Goal: Transaction & Acquisition: Purchase product/service

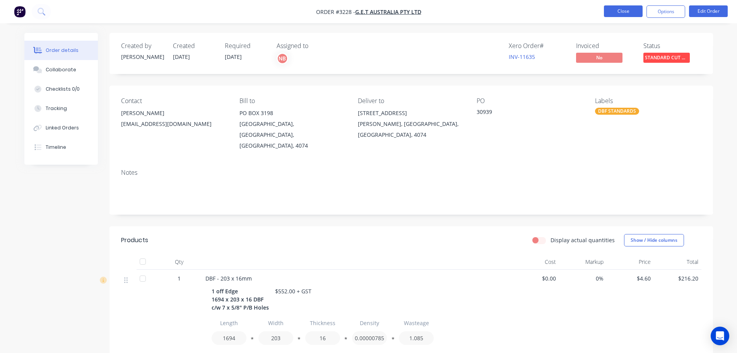
click at [626, 10] on button "Close" at bounding box center [623, 11] width 39 height 12
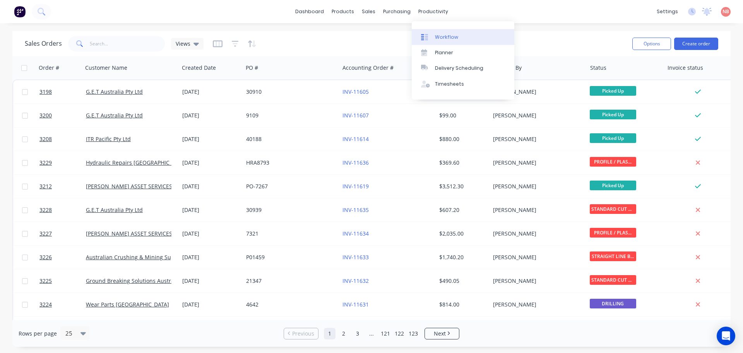
click at [447, 43] on link "Workflow" at bounding box center [463, 36] width 103 height 15
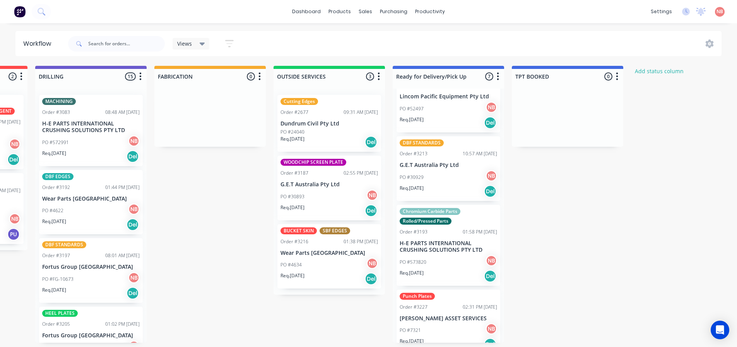
scroll to position [244, 0]
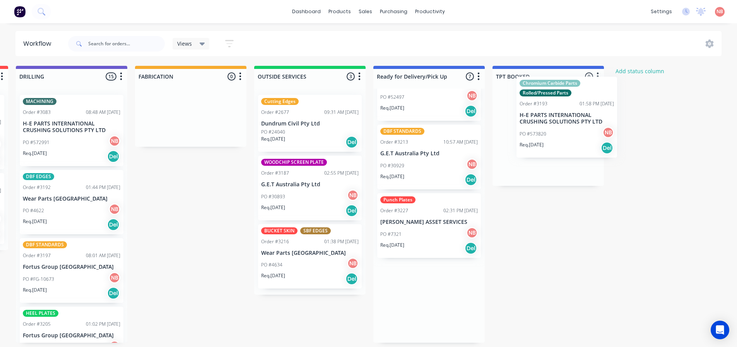
drag, startPoint x: 488, startPoint y: 210, endPoint x: 559, endPoint y: 130, distance: 106.9
click at [559, 130] on div "Submitted 0 Status colour #FF69B4 hex #FF69B4 Save Cancel Summaries Total order…" at bounding box center [162, 204] width 1291 height 277
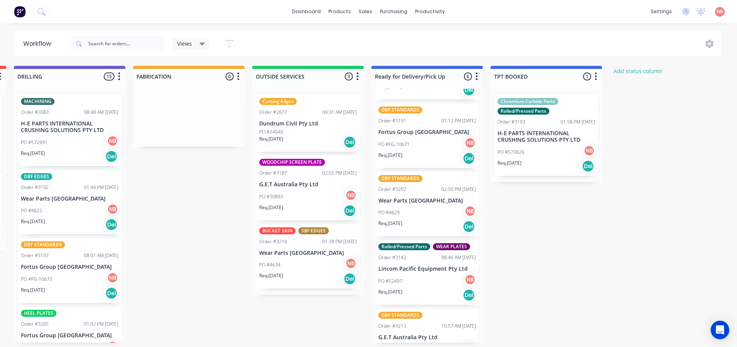
scroll to position [0, 0]
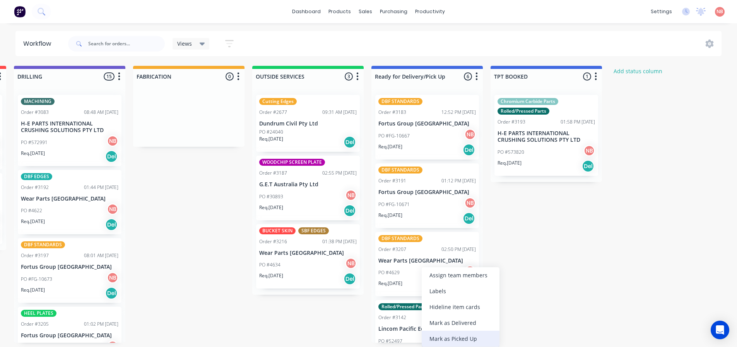
click at [441, 336] on div "Mark as Picked Up" at bounding box center [461, 339] width 78 height 16
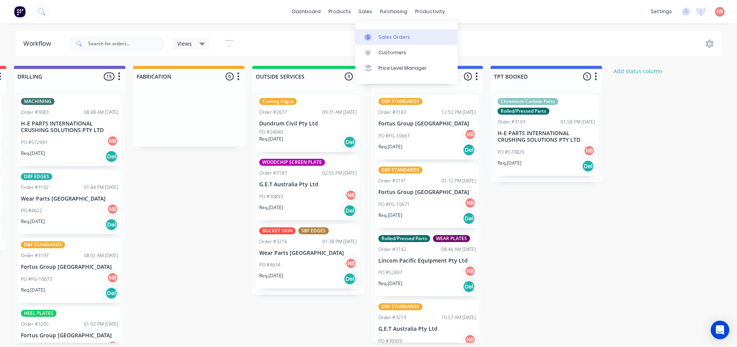
click at [376, 29] on link "Sales Orders" at bounding box center [406, 36] width 103 height 15
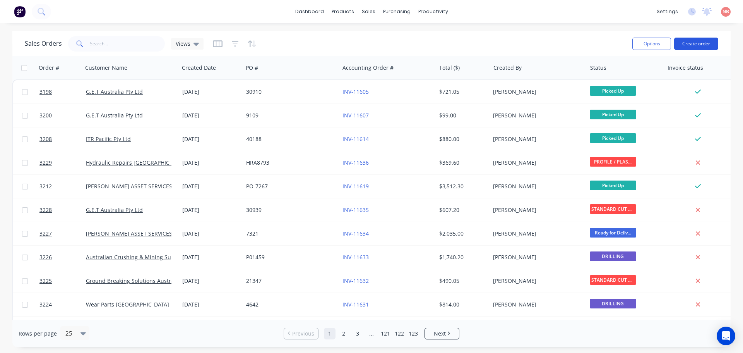
click at [697, 43] on button "Create order" at bounding box center [696, 44] width 44 height 12
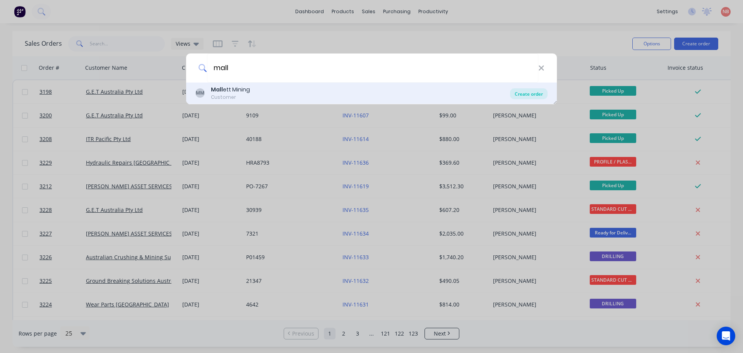
type input "mall"
click at [524, 95] on div "Create order" at bounding box center [529, 93] width 38 height 11
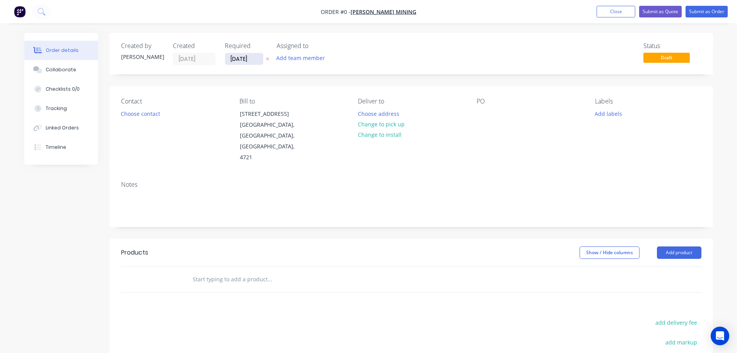
click at [243, 58] on input "[DATE]" at bounding box center [244, 59] width 38 height 12
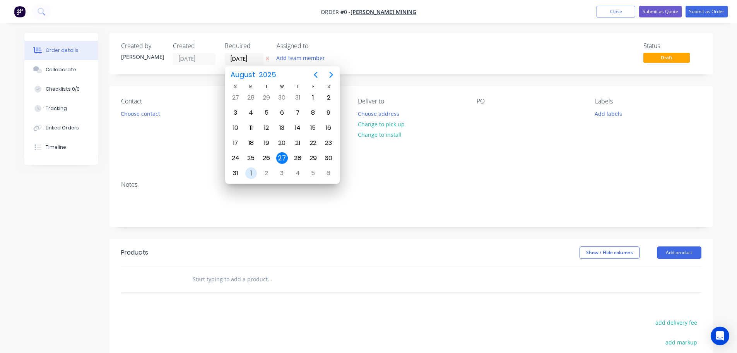
click at [250, 178] on div "1" at bounding box center [251, 173] width 12 height 12
type input "[DATE]"
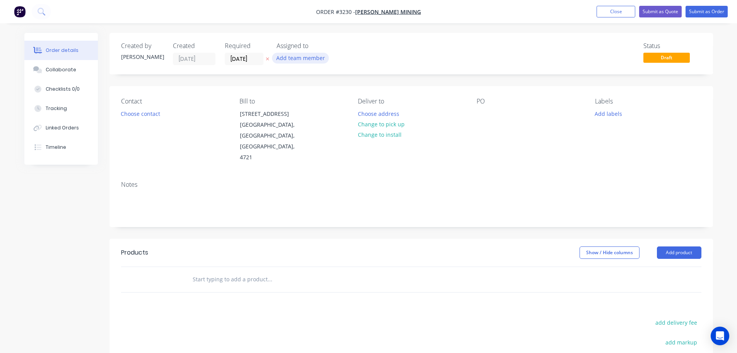
click at [289, 58] on button "Add team member" at bounding box center [300, 58] width 57 height 10
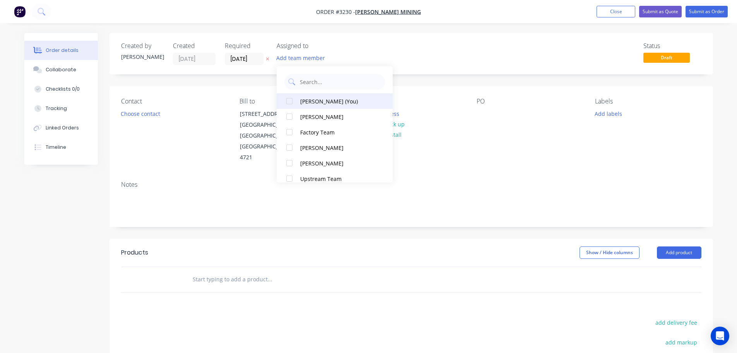
click at [307, 103] on div "[PERSON_NAME] (You)" at bounding box center [338, 101] width 77 height 8
click at [154, 115] on button "Choose contact" at bounding box center [140, 113] width 48 height 10
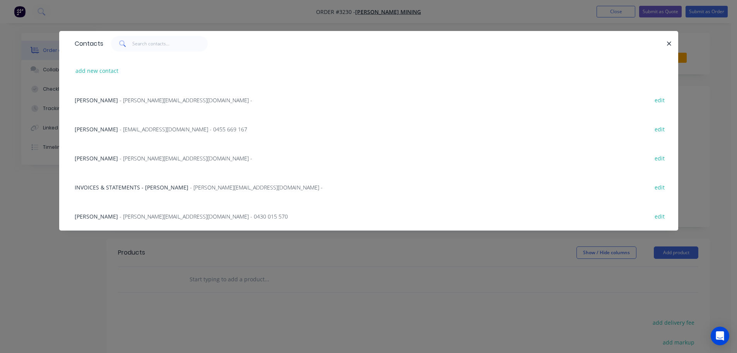
click at [106, 219] on span "[PERSON_NAME]" at bounding box center [96, 215] width 43 height 7
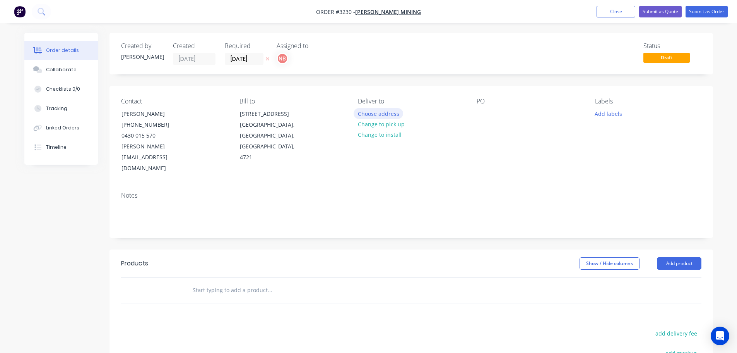
click at [362, 111] on button "Choose address" at bounding box center [379, 113] width 50 height 10
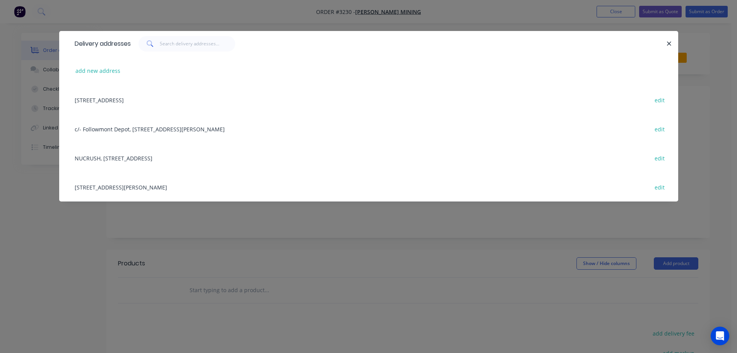
click at [137, 190] on div "[STREET_ADDRESS][PERSON_NAME] edit" at bounding box center [369, 186] width 596 height 29
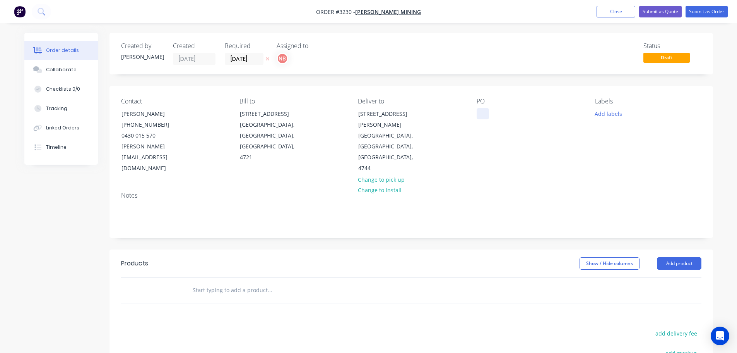
click at [483, 113] on div at bounding box center [483, 113] width 12 height 11
click at [615, 110] on button "Add labels" at bounding box center [609, 113] width 36 height 10
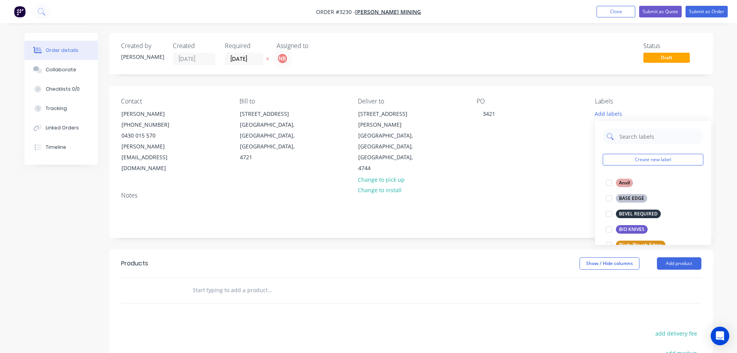
click at [623, 136] on input "text" at bounding box center [659, 135] width 81 height 15
type input "dbf"
click at [638, 197] on div "DBF STANDARDS" at bounding box center [638, 198] width 44 height 9
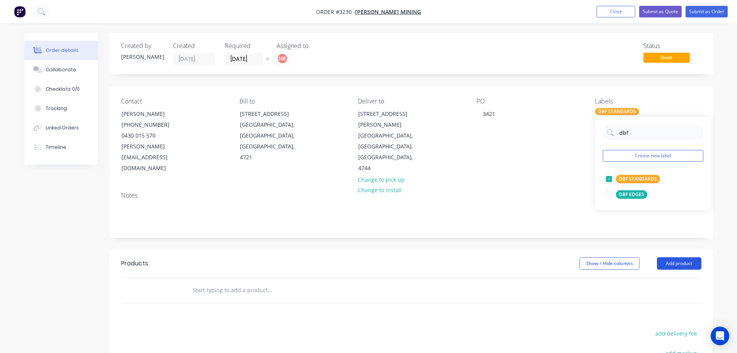
click at [673, 257] on button "Add product" at bounding box center [679, 263] width 45 height 12
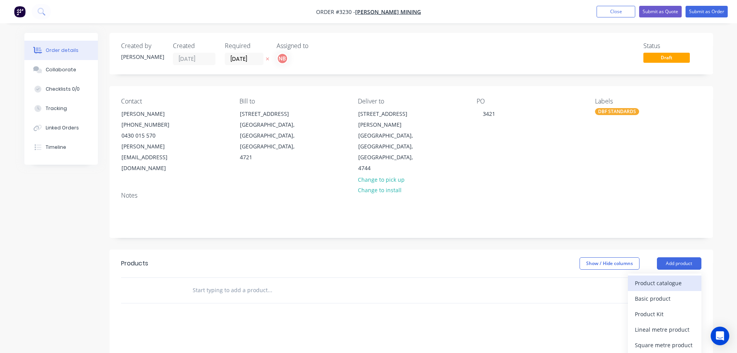
click at [668, 277] on div "Product catalogue" at bounding box center [665, 282] width 60 height 11
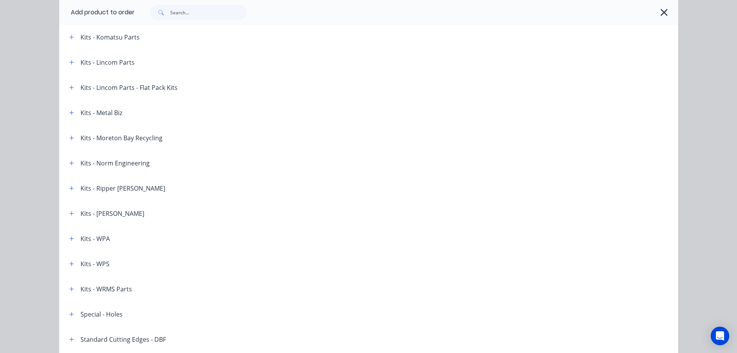
scroll to position [1125, 0]
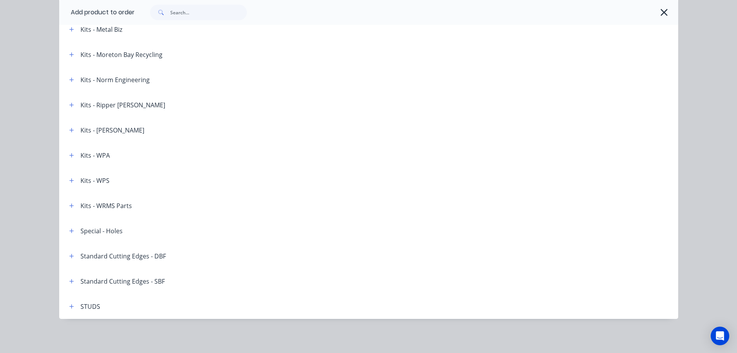
click at [63, 257] on div "Standard Cutting Edges - DBF" at bounding box center [114, 256] width 103 height 10
click at [69, 257] on icon "button" at bounding box center [71, 255] width 5 height 5
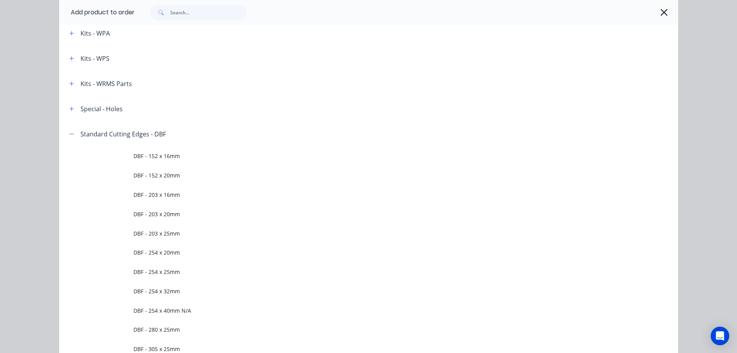
scroll to position [1280, 0]
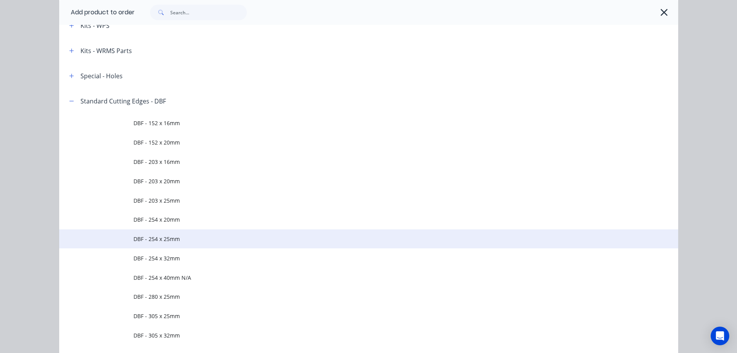
click at [172, 239] on span "DBF - 254 x 25mm" at bounding box center [352, 239] width 436 height 8
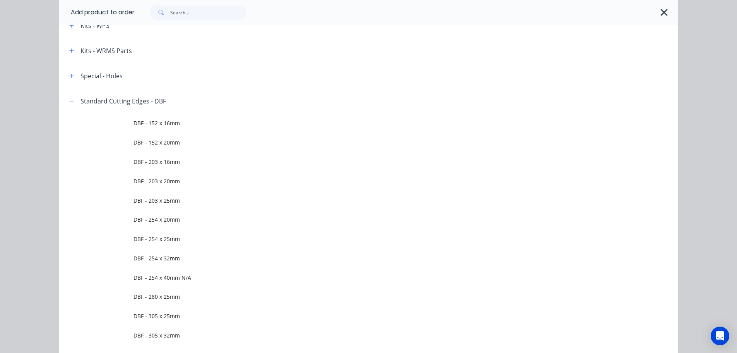
scroll to position [0, 0]
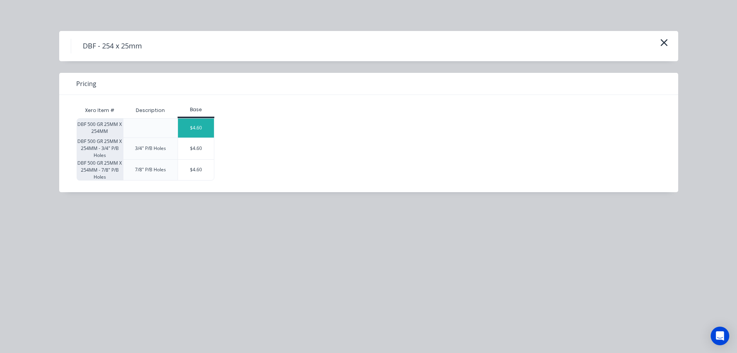
click at [192, 130] on div "$4.60" at bounding box center [196, 127] width 36 height 19
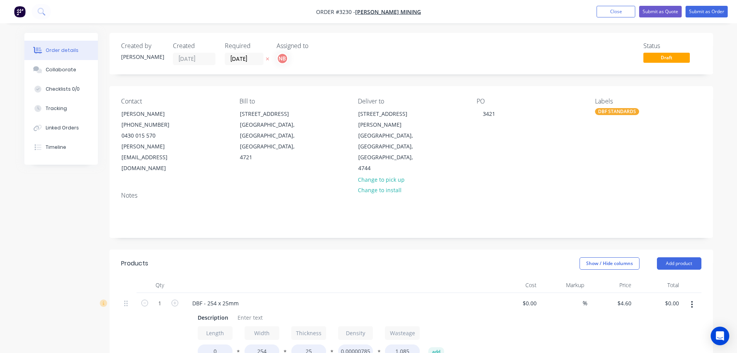
scroll to position [39, 0]
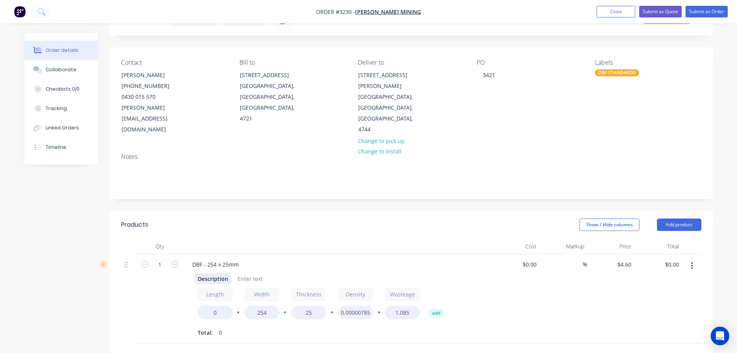
click at [215, 273] on div "Description" at bounding box center [213, 278] width 37 height 11
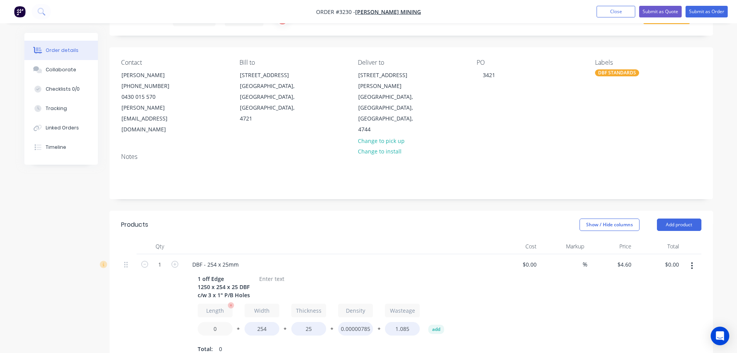
click at [207, 322] on input "0" at bounding box center [215, 329] width 35 height 14
type input "1250"
type input "$312.80"
click at [170, 304] on div "1" at bounding box center [160, 307] width 46 height 106
click at [267, 273] on div at bounding box center [271, 278] width 31 height 11
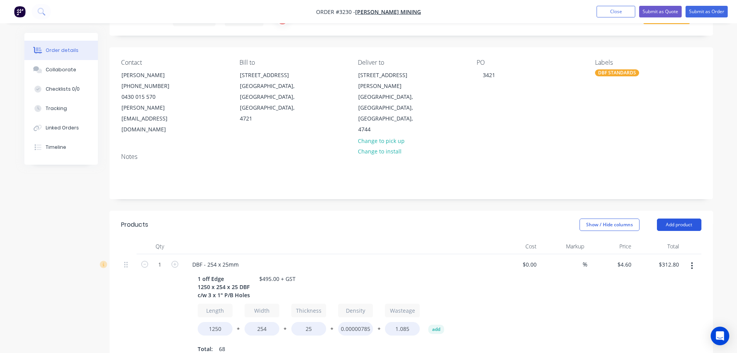
click at [695, 218] on button "Add product" at bounding box center [679, 224] width 45 height 12
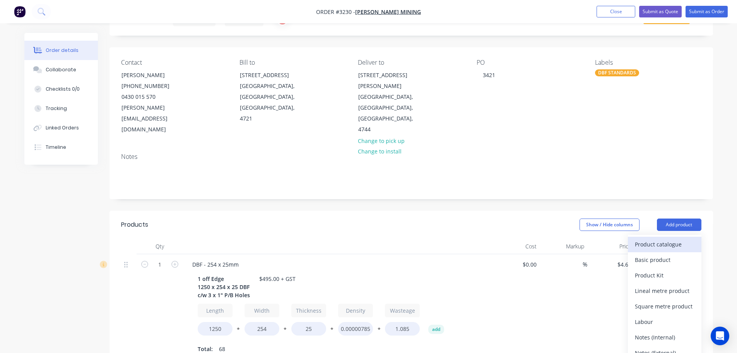
click at [670, 238] on div "Product catalogue" at bounding box center [665, 243] width 60 height 11
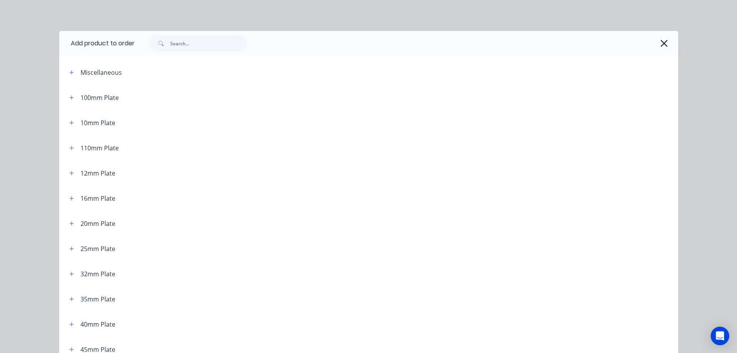
click at [63, 252] on div "25mm Plate" at bounding box center [89, 248] width 52 height 10
click at [69, 248] on icon "button" at bounding box center [71, 248] width 4 height 4
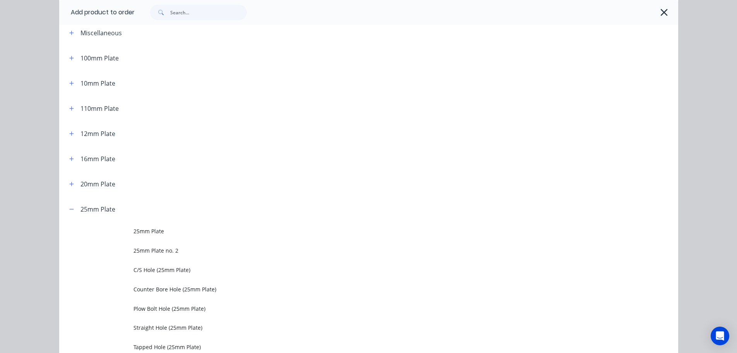
scroll to position [116, 0]
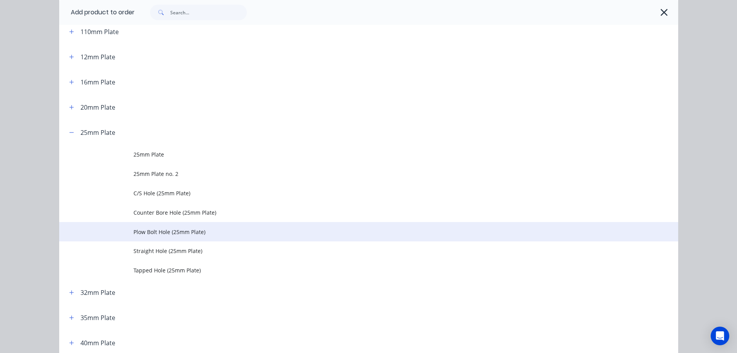
click at [147, 230] on span "Plow Bolt Hole (25mm Plate)" at bounding box center [352, 232] width 436 height 8
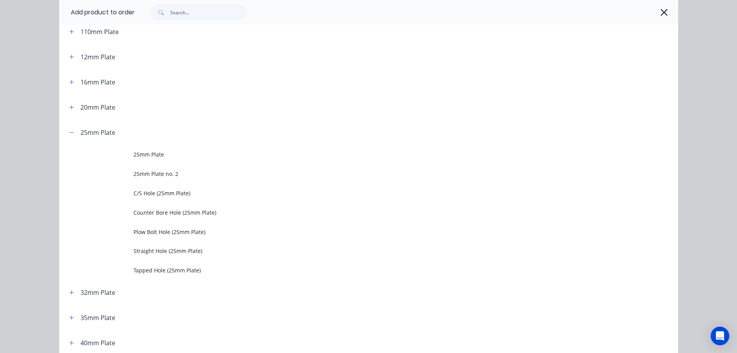
scroll to position [0, 0]
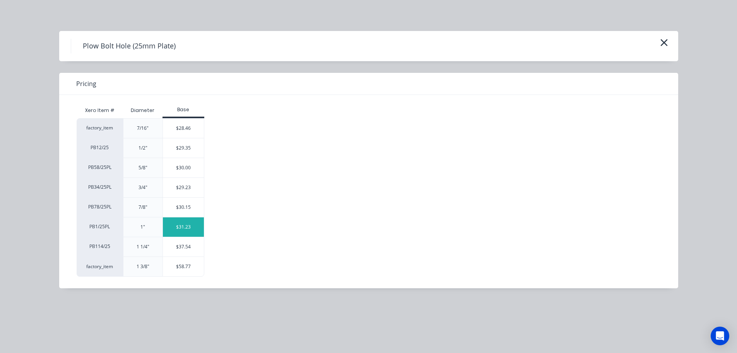
click at [180, 224] on div "$31.23" at bounding box center [183, 226] width 41 height 19
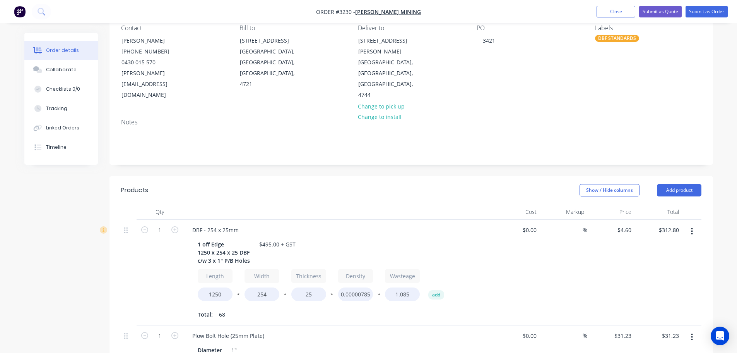
scroll to position [116, 0]
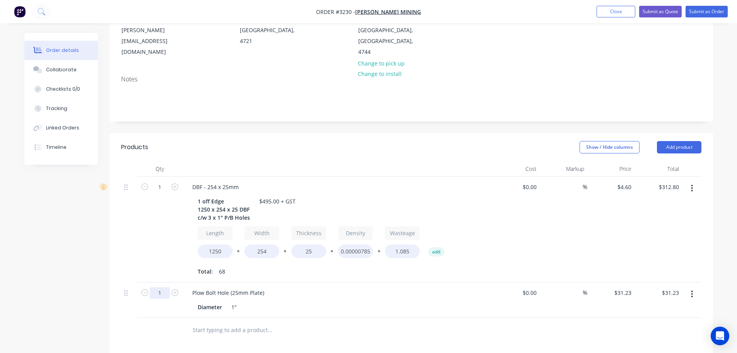
click at [162, 193] on input "1" at bounding box center [160, 187] width 20 height 12
type input "3"
type input "$93.69"
click at [373, 141] on div "Show / Hide columns Add product" at bounding box center [472, 147] width 457 height 12
click at [670, 141] on button "Add product" at bounding box center [679, 147] width 45 height 12
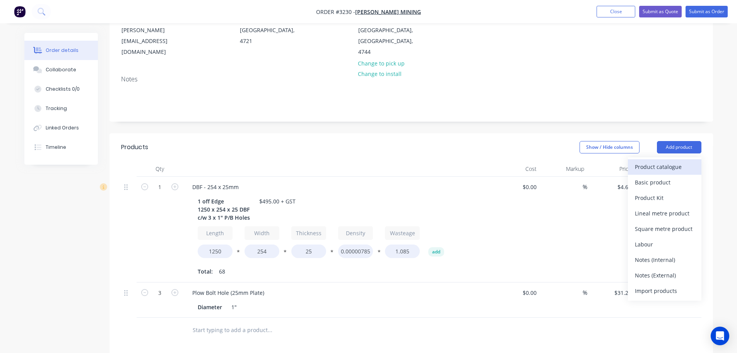
click at [669, 161] on div "Product catalogue" at bounding box center [665, 166] width 60 height 11
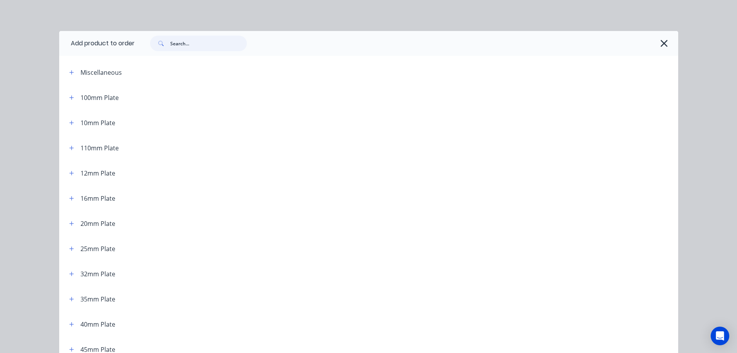
click at [186, 46] on input "text" at bounding box center [208, 43] width 77 height 15
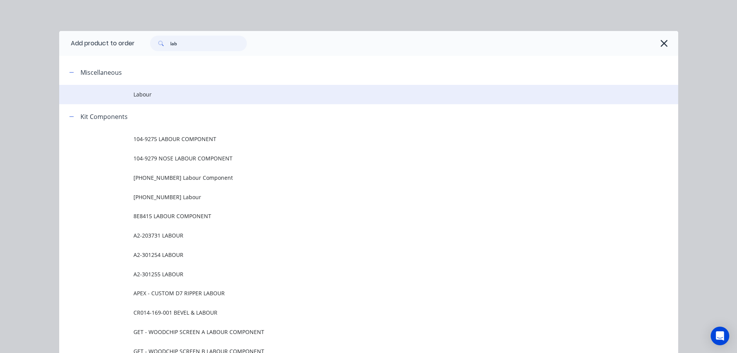
type input "lab"
click at [137, 98] on span "Labour" at bounding box center [352, 94] width 436 height 8
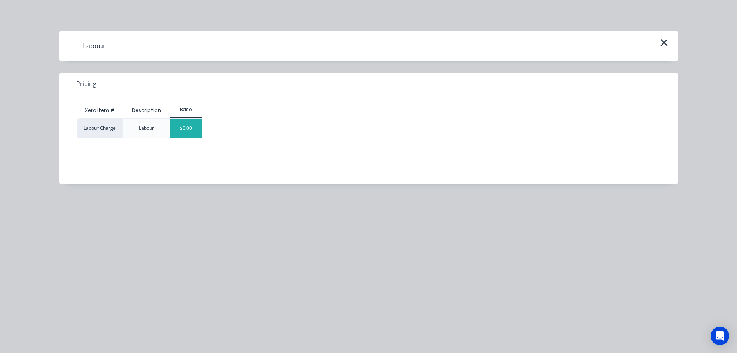
click at [190, 126] on div "$0.00" at bounding box center [185, 127] width 31 height 19
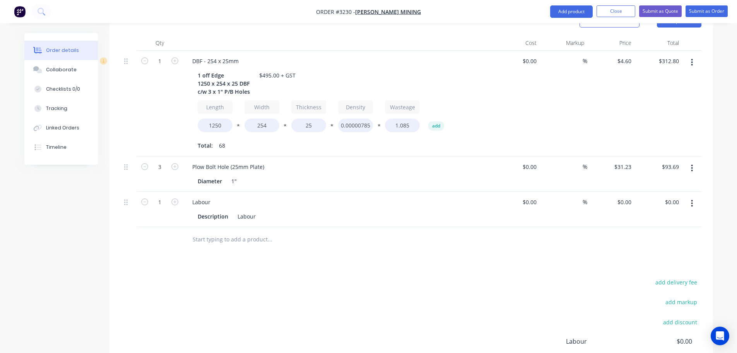
scroll to position [317, 0]
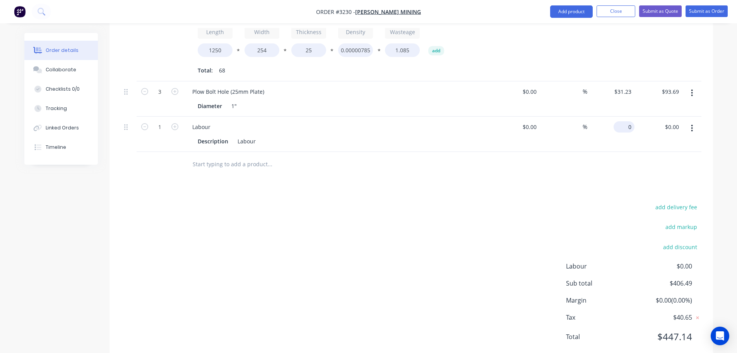
click at [632, 121] on input "0" at bounding box center [626, 126] width 18 height 11
type input "$88.51"
click at [515, 202] on div "add delivery fee add markup add discount Labour $0.00 Sub total $406.49 Margin …" at bounding box center [411, 276] width 581 height 149
click at [71, 67] on div "Collaborate" at bounding box center [61, 69] width 31 height 7
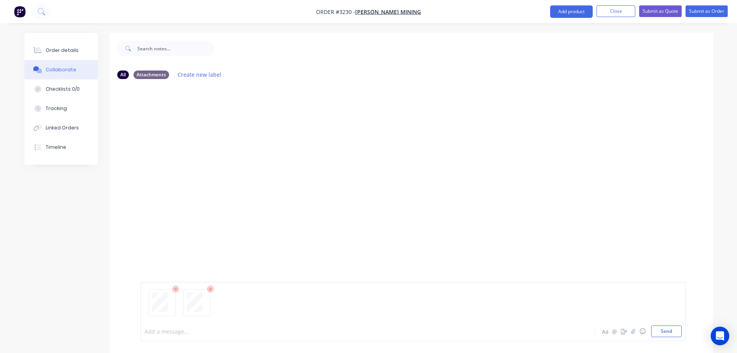
click at [431, 334] on div at bounding box center [346, 331] width 403 height 8
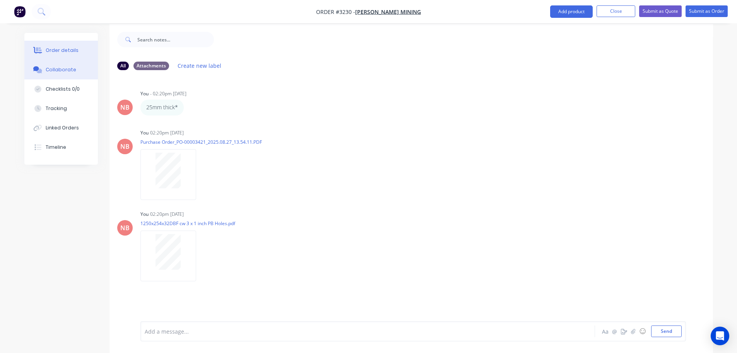
scroll to position [12, 0]
click at [50, 48] on div "Order details" at bounding box center [62, 50] width 33 height 7
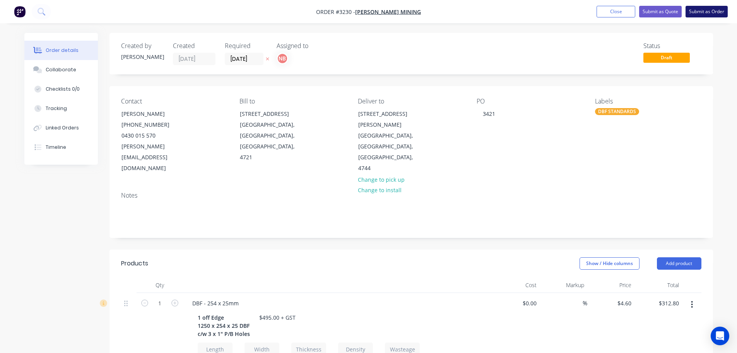
click at [712, 8] on button "Submit as Order" at bounding box center [707, 12] width 42 height 12
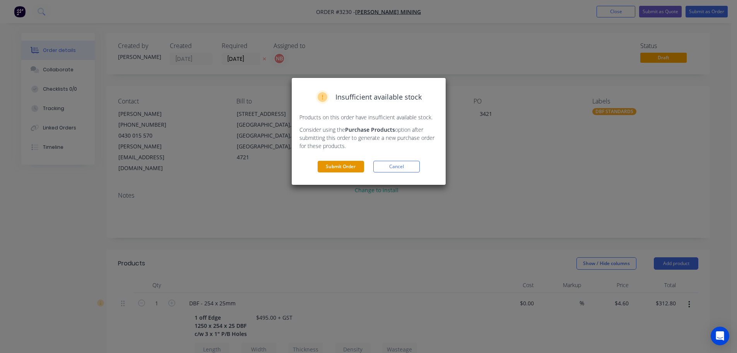
click at [355, 168] on button "Submit Order" at bounding box center [341, 167] width 46 height 12
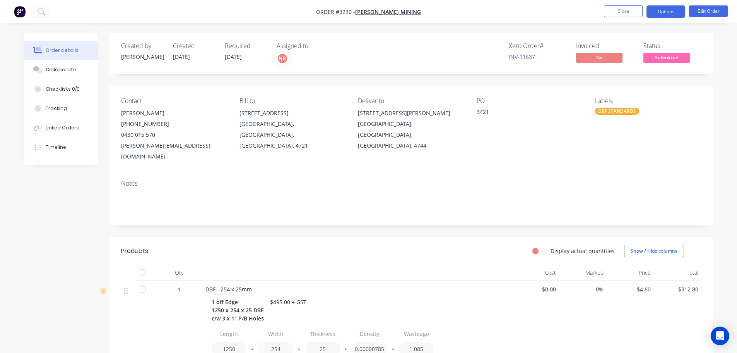
click at [649, 12] on button "Options" at bounding box center [666, 11] width 39 height 12
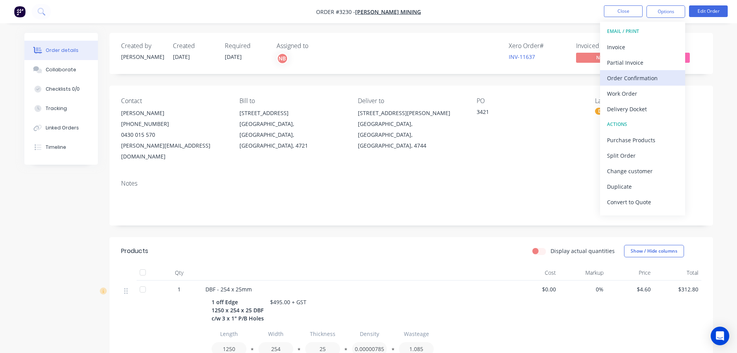
click at [632, 79] on div "Order Confirmation" at bounding box center [642, 77] width 71 height 11
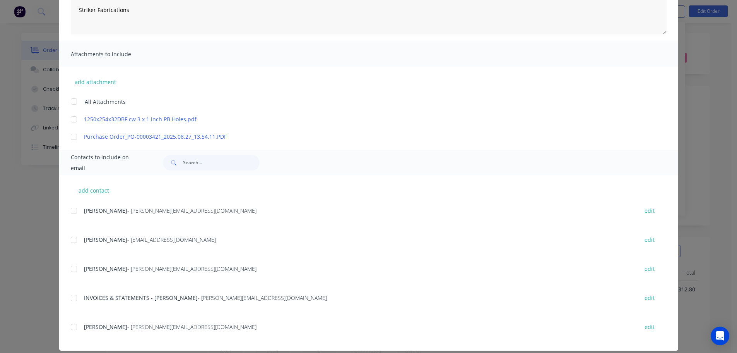
scroll to position [140, 0]
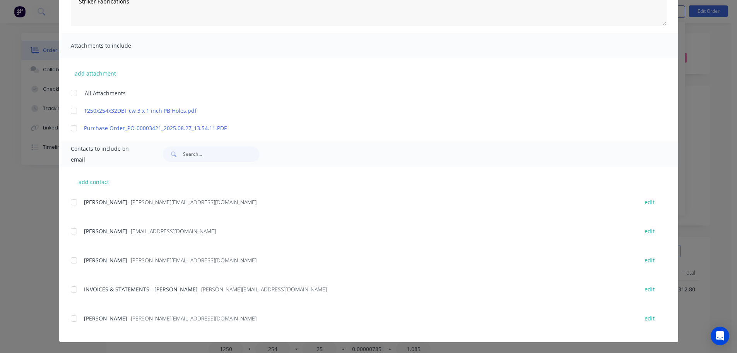
click at [75, 315] on div at bounding box center [73, 317] width 15 height 15
type textarea "Thank you for your order! Click 'view my order' to see your order confirmation.…"
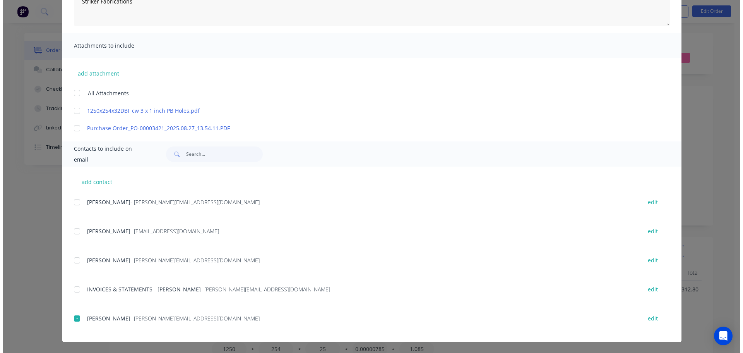
scroll to position [0, 0]
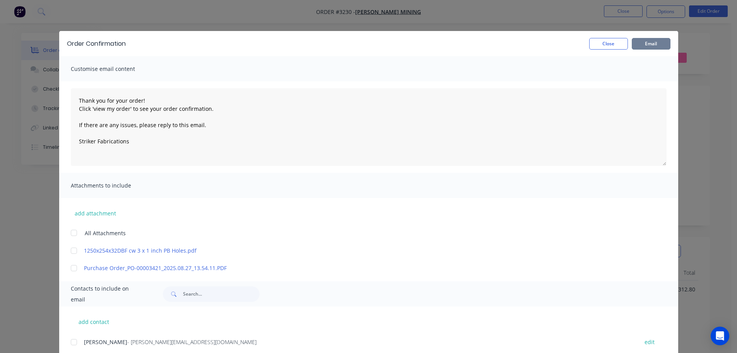
click at [643, 48] on button "Email" at bounding box center [651, 44] width 39 height 12
click at [627, 42] on div "Close Email" at bounding box center [628, 44] width 85 height 12
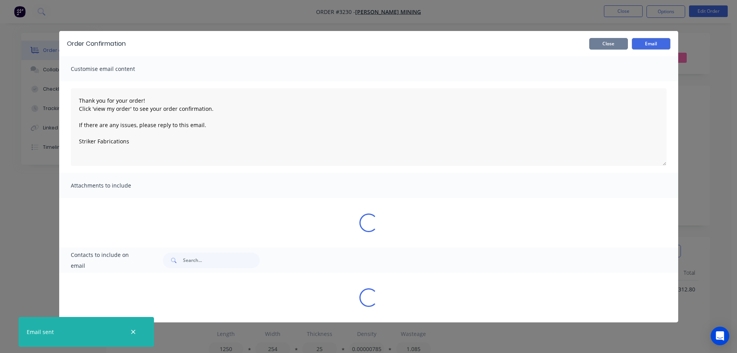
type textarea "Thank you for your order! Click 'view my order' to see your order confirmation.…"
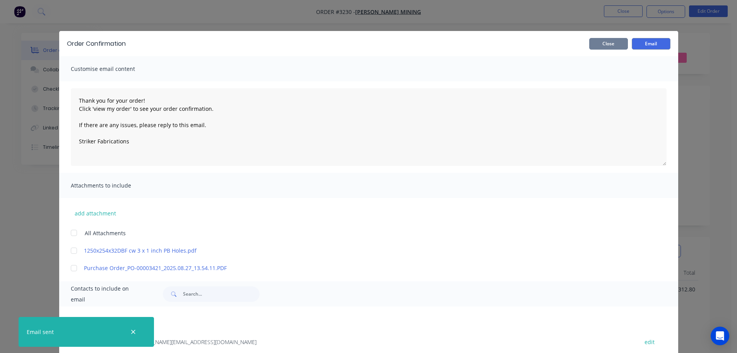
click at [613, 46] on button "Close" at bounding box center [608, 44] width 39 height 12
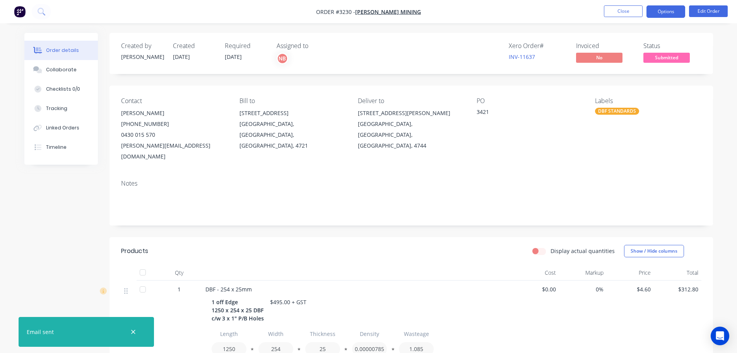
click at [654, 12] on button "Options" at bounding box center [666, 11] width 39 height 12
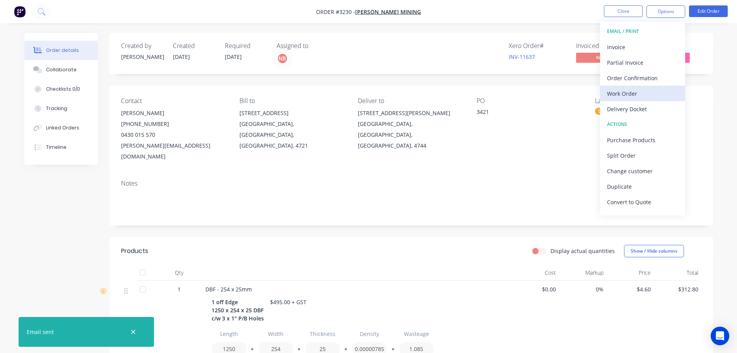
click at [625, 94] on div "Work Order" at bounding box center [642, 93] width 71 height 11
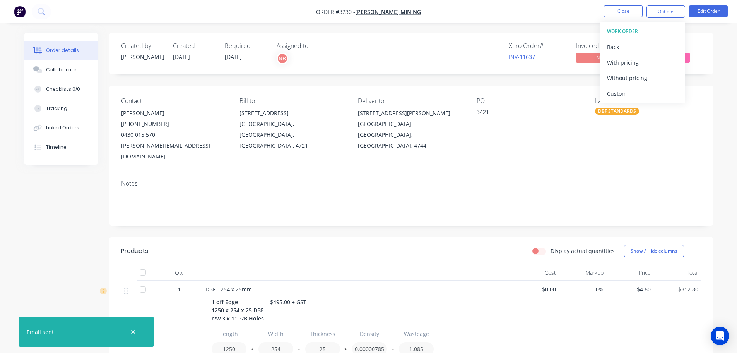
click at [625, 94] on div "Custom" at bounding box center [642, 93] width 71 height 11
click at [624, 79] on div "Without pricing" at bounding box center [642, 77] width 71 height 11
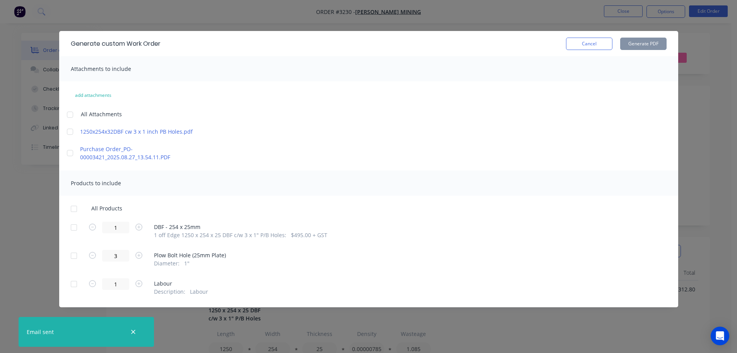
click at [77, 232] on div at bounding box center [73, 226] width 15 height 15
click at [643, 46] on button "Generate PDF" at bounding box center [643, 44] width 46 height 12
click at [608, 45] on button "Cancel" at bounding box center [589, 44] width 46 height 12
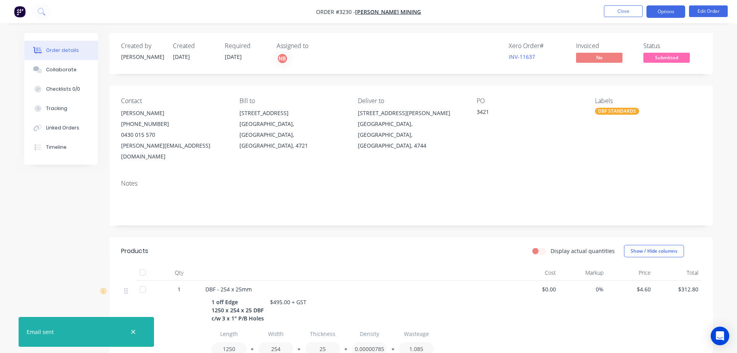
click at [675, 12] on button "Options" at bounding box center [666, 11] width 39 height 12
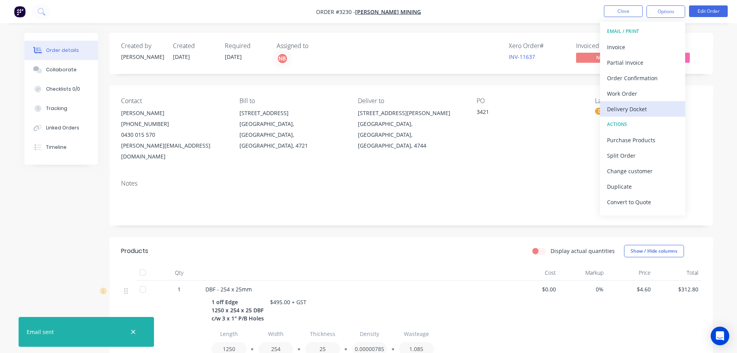
click at [641, 105] on div "Delivery Docket" at bounding box center [642, 108] width 71 height 11
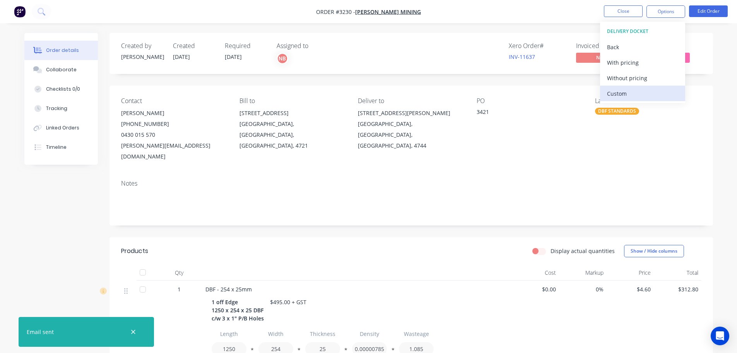
click at [640, 89] on div "Custom" at bounding box center [642, 93] width 71 height 11
click at [640, 77] on div "Without pricing" at bounding box center [642, 77] width 71 height 11
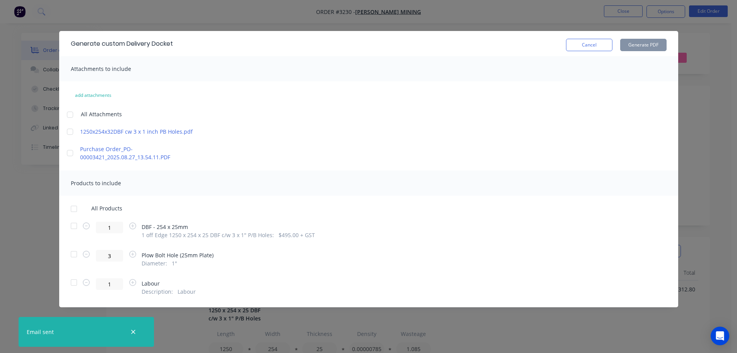
click at [77, 225] on div at bounding box center [73, 225] width 15 height 15
click at [651, 38] on div "Cancel Generate PDF" at bounding box center [616, 43] width 101 height 15
click at [651, 39] on button "Generate PDF" at bounding box center [643, 45] width 46 height 12
click at [585, 43] on button "Cancel" at bounding box center [589, 45] width 46 height 12
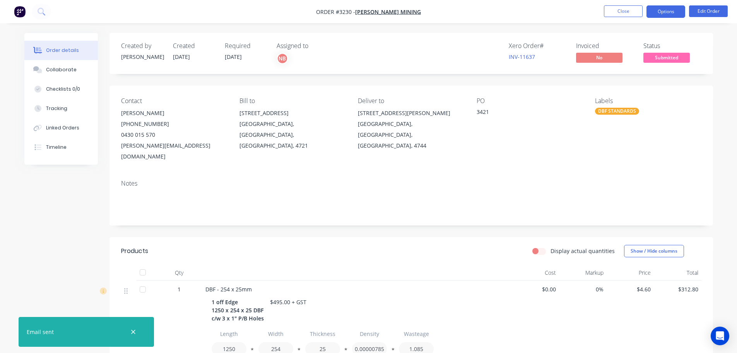
click at [663, 11] on button "Options" at bounding box center [666, 11] width 39 height 12
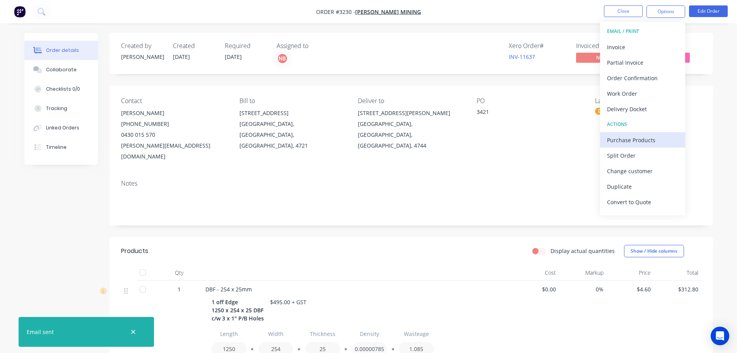
click at [644, 135] on div "Purchase Products" at bounding box center [642, 139] width 71 height 11
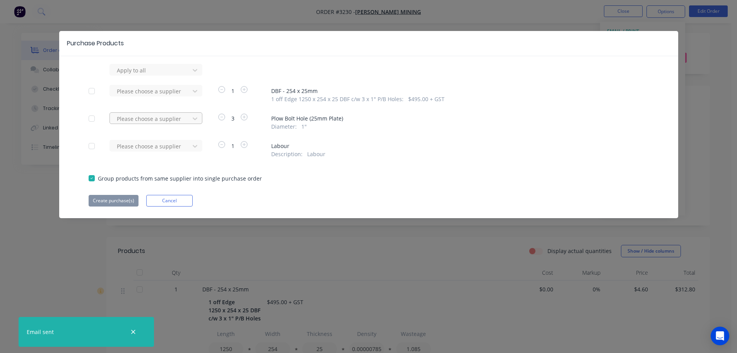
click at [186, 76] on div "Please choose a supplier" at bounding box center [151, 70] width 74 height 12
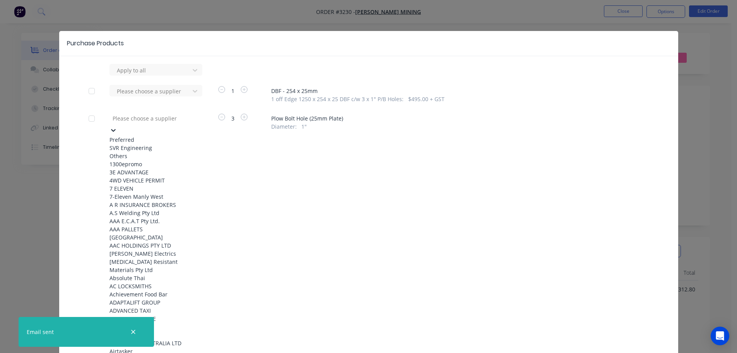
click at [172, 144] on div "SVR Engineering" at bounding box center [152, 148] width 85 height 8
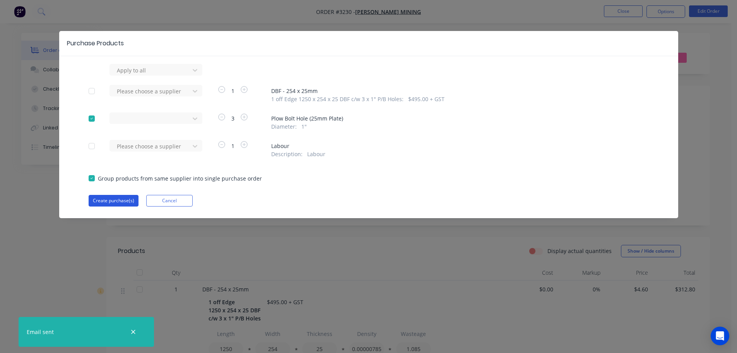
click at [111, 202] on button "Create purchase(s)" at bounding box center [114, 201] width 50 height 12
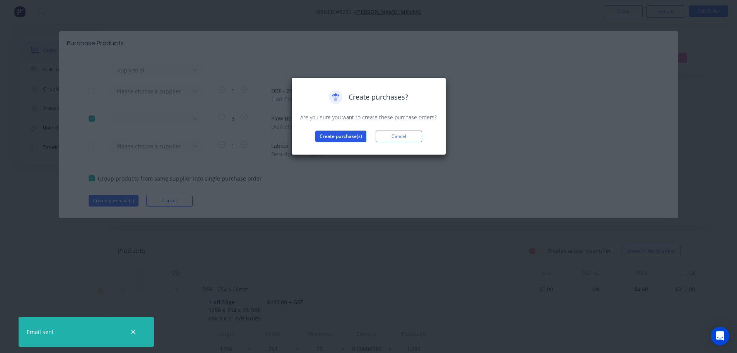
click at [326, 139] on button "Create purchase(s)" at bounding box center [340, 136] width 51 height 12
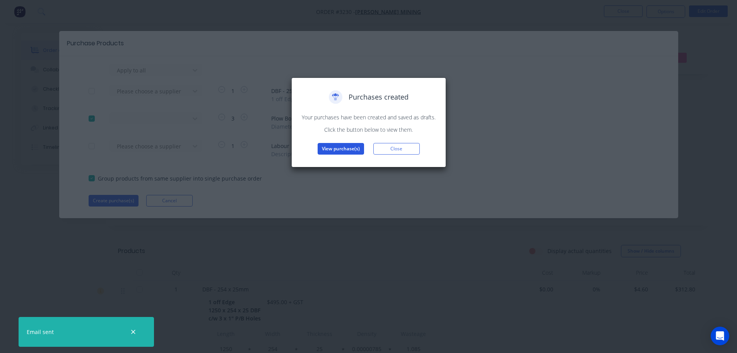
click at [343, 145] on button "View purchase(s)" at bounding box center [341, 149] width 46 height 12
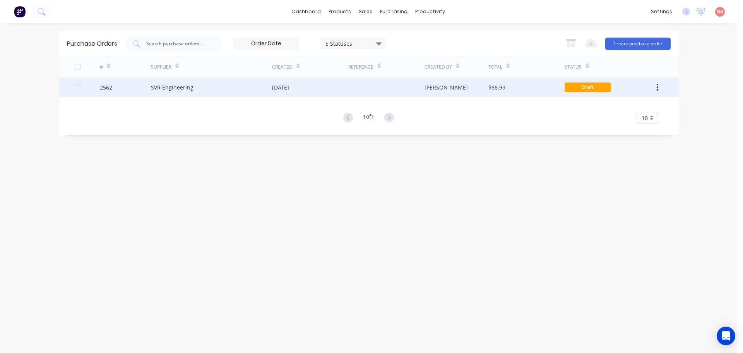
click at [305, 82] on div "[DATE]" at bounding box center [310, 86] width 76 height 19
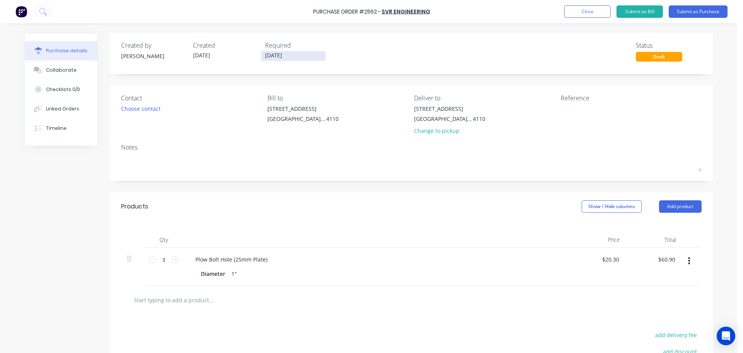
click at [280, 56] on input "[DATE]" at bounding box center [293, 56] width 65 height 10
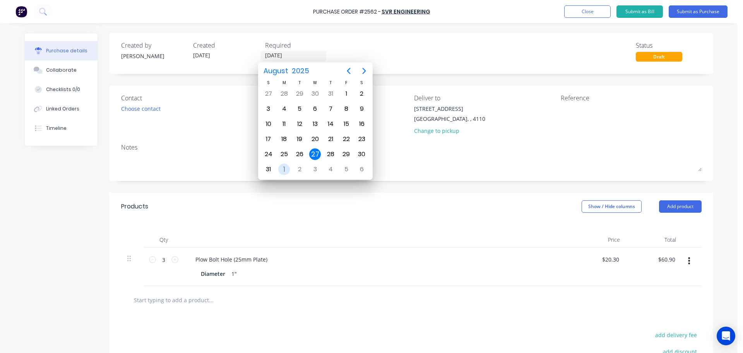
click at [285, 169] on div "1" at bounding box center [284, 169] width 12 height 12
type input "[DATE]"
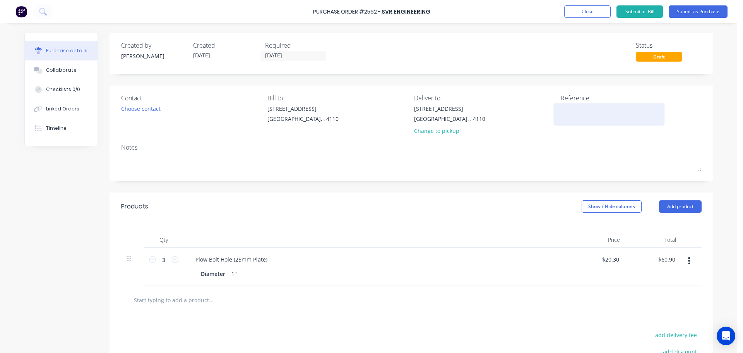
click at [584, 105] on textarea at bounding box center [609, 112] width 97 height 17
type textarea "[PERSON_NAME] Mining 3421"
type textarea "x"
type textarea "[PERSON_NAME] Mining 3421"
click at [681, 13] on button "Submit as Purchase" at bounding box center [698, 11] width 59 height 12
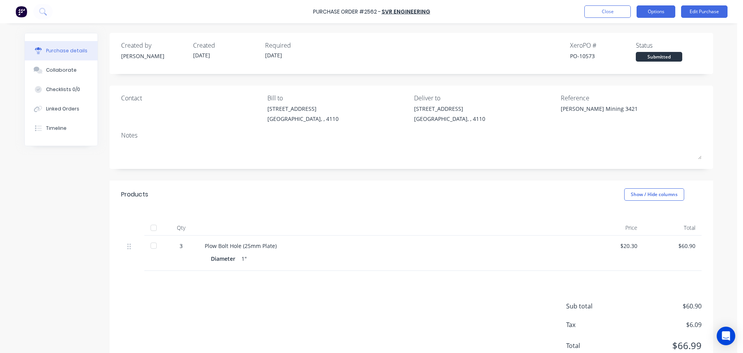
click at [646, 12] on button "Options" at bounding box center [656, 11] width 39 height 12
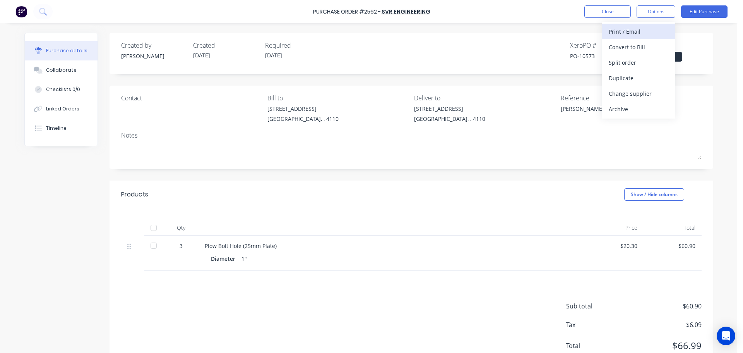
drag, startPoint x: 642, startPoint y: 24, endPoint x: 641, endPoint y: 29, distance: 4.9
click at [641, 28] on div "Print / Email Convert to Bill Split order Duplicate Change supplier Archive" at bounding box center [639, 70] width 74 height 97
click at [641, 29] on div "Print / Email" at bounding box center [639, 31] width 60 height 11
click at [637, 44] on div "With pricing" at bounding box center [639, 46] width 60 height 11
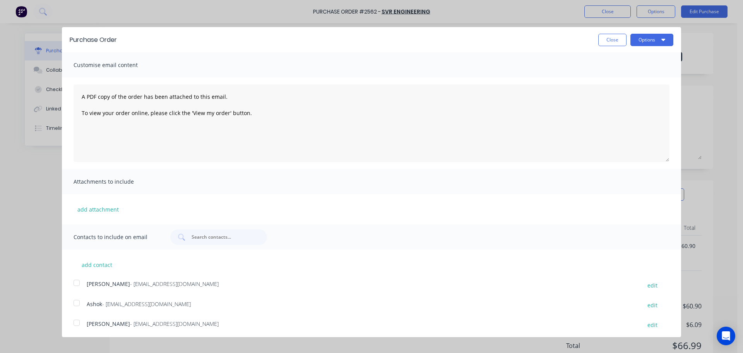
click at [77, 301] on div at bounding box center [76, 302] width 15 height 15
click at [644, 41] on button "Options" at bounding box center [651, 40] width 43 height 12
click at [637, 62] on div "Print" at bounding box center [637, 59] width 60 height 11
click at [623, 75] on div "Email" at bounding box center [637, 74] width 60 height 11
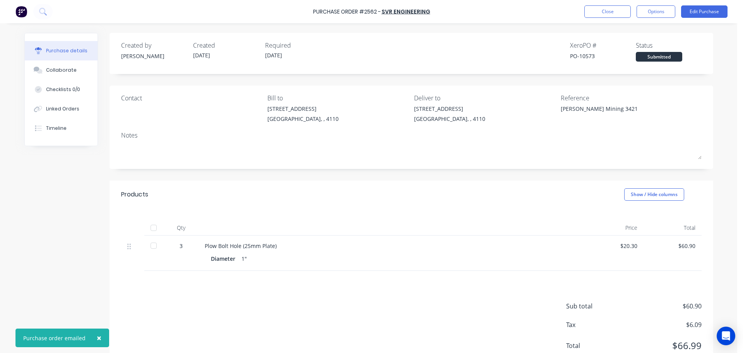
type textarea "x"
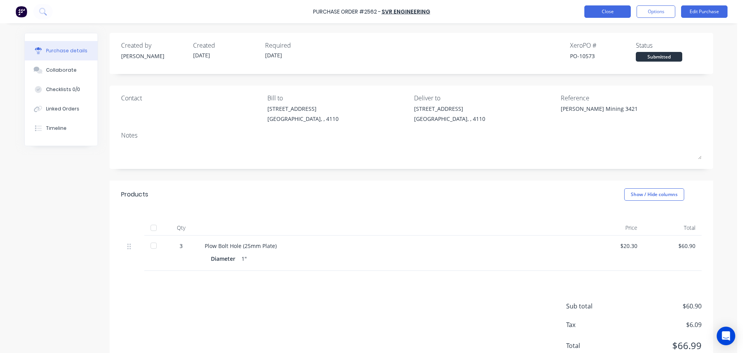
click at [593, 15] on button "Close" at bounding box center [607, 11] width 46 height 12
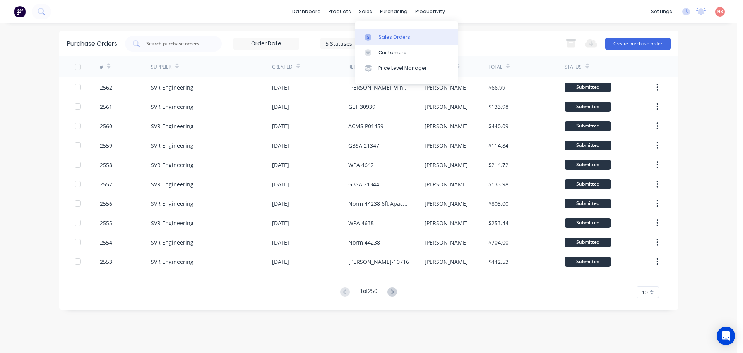
click at [376, 39] on link "Sales Orders" at bounding box center [406, 36] width 103 height 15
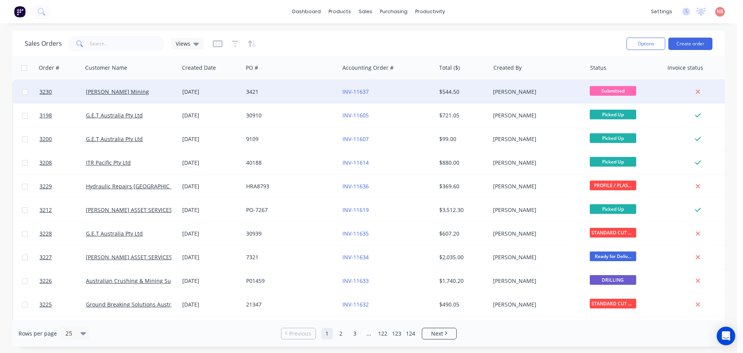
click at [268, 92] on div "3421" at bounding box center [289, 92] width 86 height 8
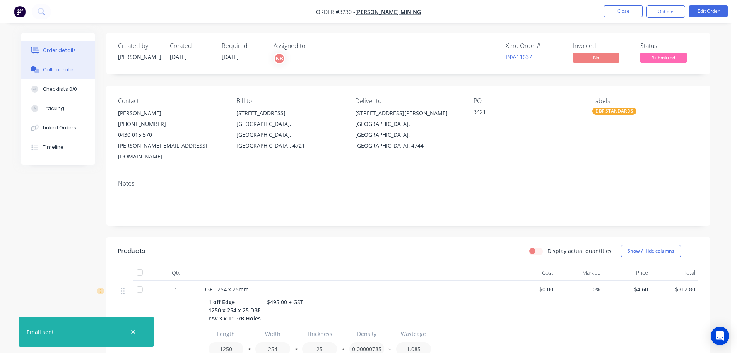
click at [53, 67] on div "Collaborate" at bounding box center [58, 69] width 31 height 7
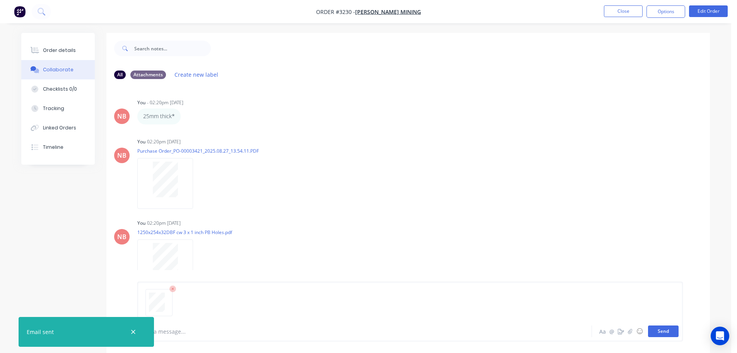
click at [664, 329] on button "Send" at bounding box center [663, 331] width 31 height 12
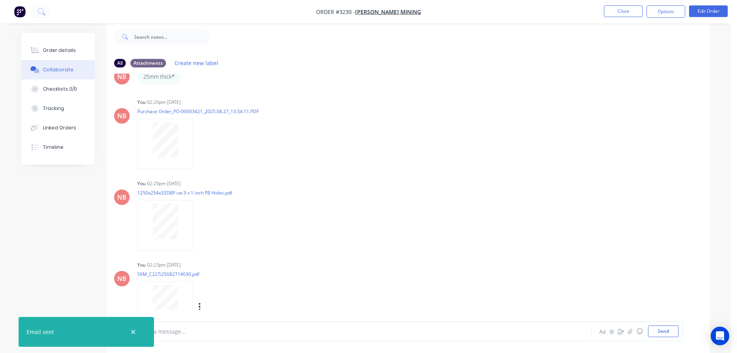
scroll to position [15, 0]
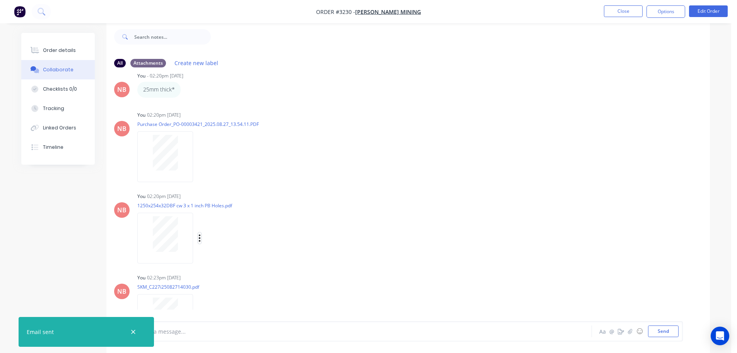
click at [200, 236] on icon "button" at bounding box center [200, 237] width 2 height 9
click at [234, 276] on button "Delete" at bounding box center [250, 275] width 87 height 17
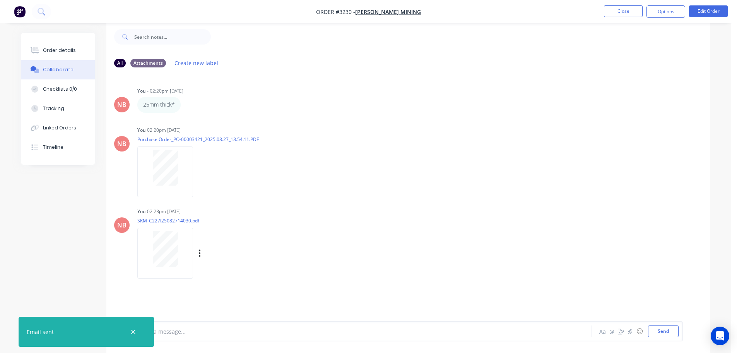
scroll to position [0, 0]
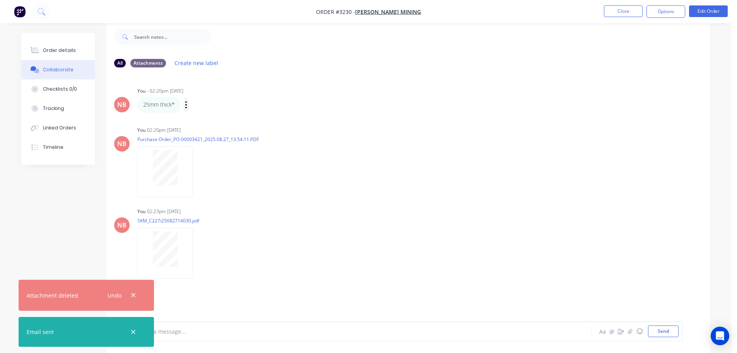
click at [185, 106] on icon "button" at bounding box center [186, 104] width 2 height 9
click at [214, 128] on button "Delete" at bounding box center [214, 131] width 49 height 13
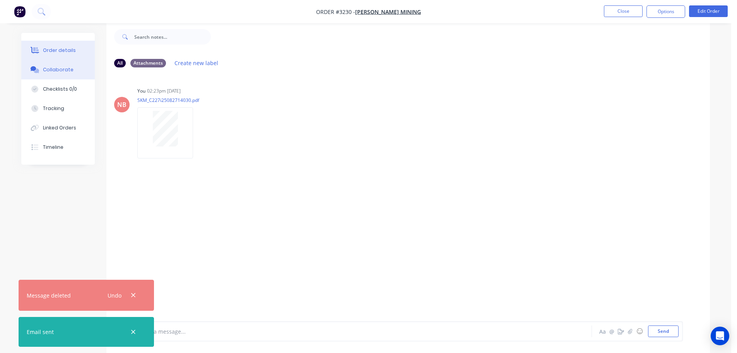
click at [52, 46] on button "Order details" at bounding box center [58, 50] width 74 height 19
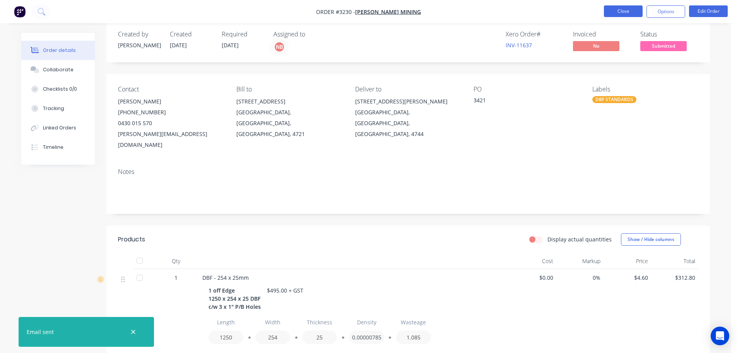
click at [606, 10] on button "Close" at bounding box center [623, 11] width 39 height 12
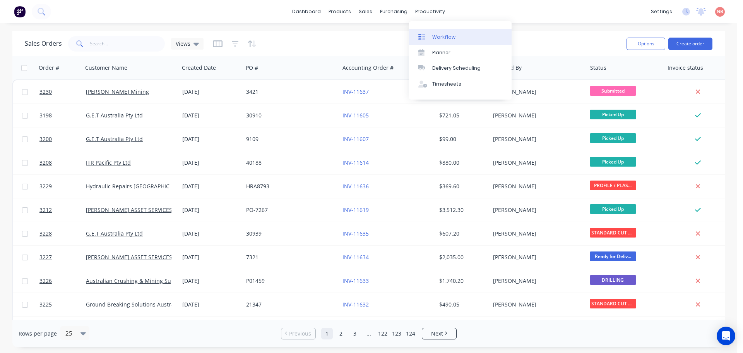
click at [436, 35] on div "Workflow" at bounding box center [443, 37] width 23 height 7
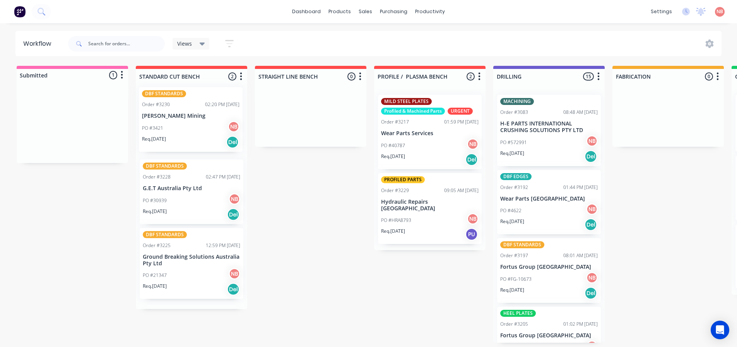
drag, startPoint x: 50, startPoint y: 117, endPoint x: 170, endPoint y: 113, distance: 120.5
click at [170, 113] on div "Submitted 1 Status colour #FF69B4 hex #FF69B4 Save Cancel Summaries Total order…" at bounding box center [639, 204] width 1291 height 277
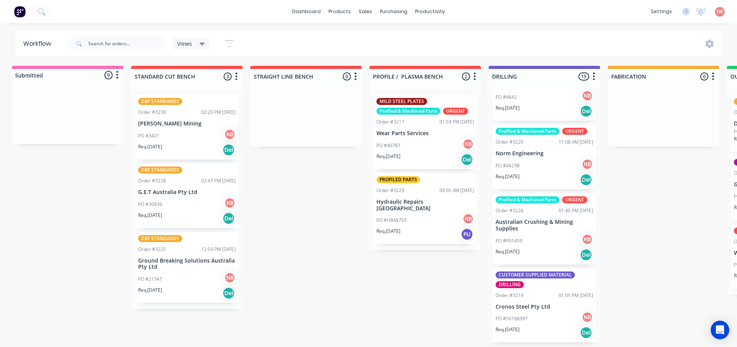
scroll to position [2, 0]
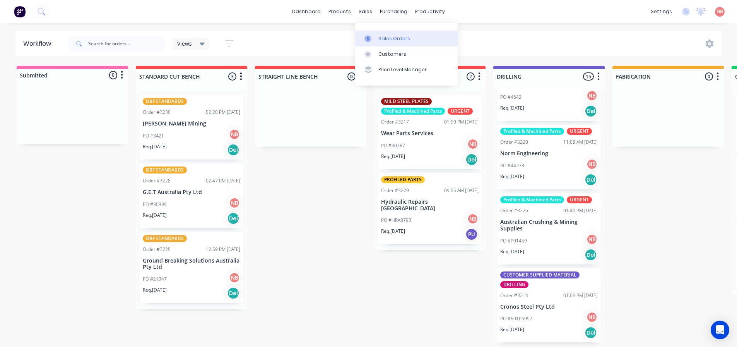
click at [375, 33] on link "Sales Orders" at bounding box center [406, 38] width 103 height 15
